Goal: Complete application form

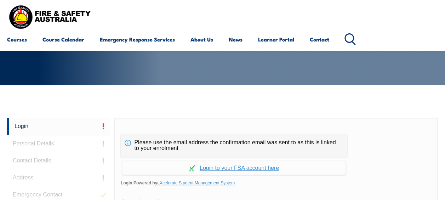
scroll to position [203, 0]
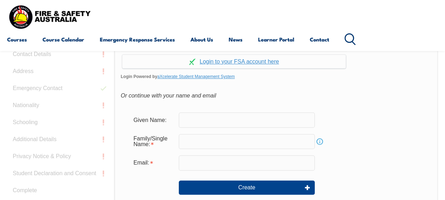
click at [196, 123] on input "text" at bounding box center [247, 119] width 136 height 15
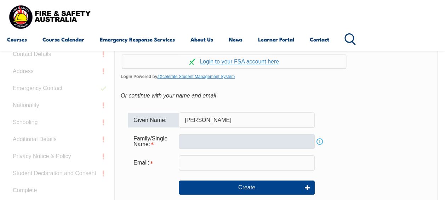
type input "[PERSON_NAME]"
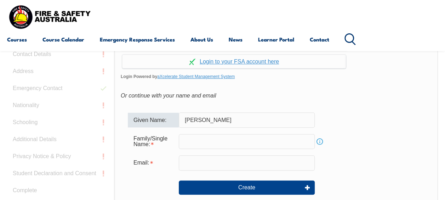
click at [202, 137] on input "text" at bounding box center [247, 141] width 136 height 15
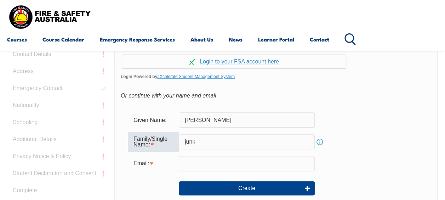
scroll to position [274, 0]
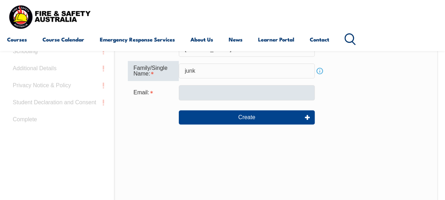
type input "junk"
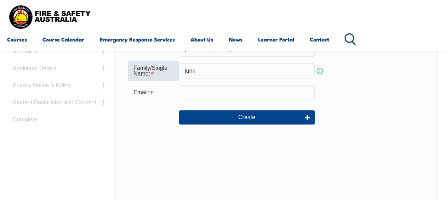
click at [194, 92] on input "email" at bounding box center [247, 92] width 136 height 15
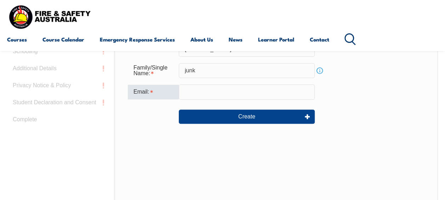
type input "[PERSON_NAME][EMAIL_ADDRESS][DOMAIN_NAME]"
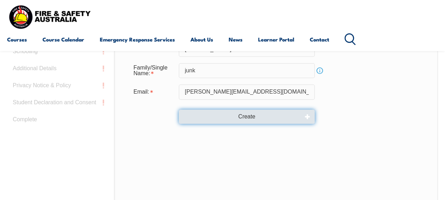
click at [255, 117] on button "Create" at bounding box center [247, 116] width 136 height 14
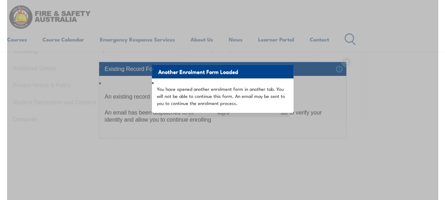
click at [283, 169] on div "Another Enrolment Form Loaded You have opened another enrolment form in another…" at bounding box center [222, 117] width 431 height 354
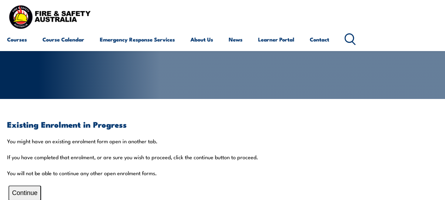
scroll to position [118, 0]
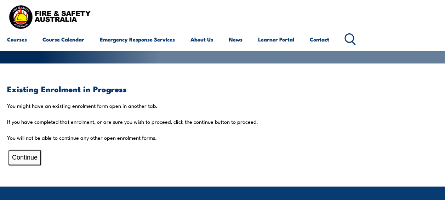
click at [15, 162] on button "Continue" at bounding box center [25, 157] width 33 height 15
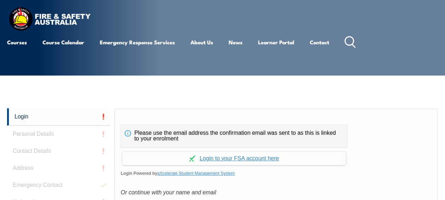
scroll to position [0, 0]
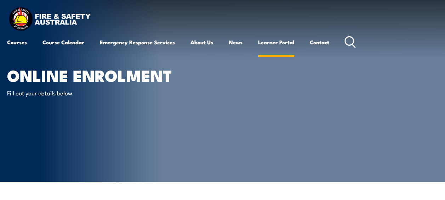
click at [269, 39] on link "Learner Portal" at bounding box center [276, 42] width 36 height 17
